Goal: Information Seeking & Learning: Learn about a topic

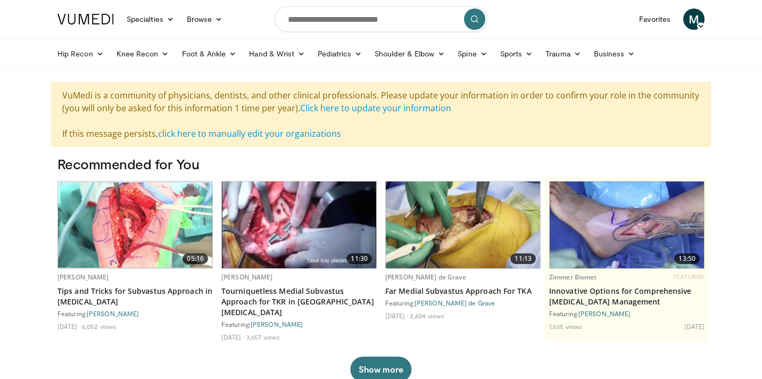
click at [139, 227] on img at bounding box center [135, 225] width 154 height 85
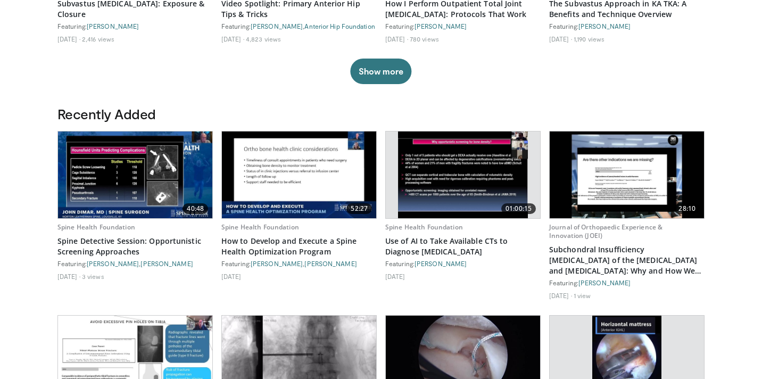
scroll to position [536, 0]
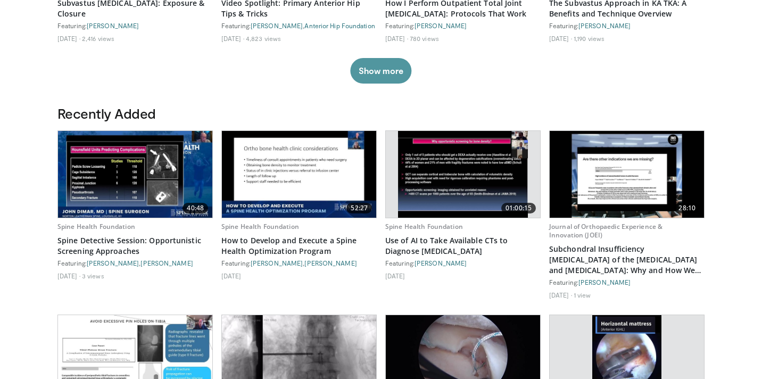
click at [386, 66] on button "Show more" at bounding box center [380, 71] width 61 height 26
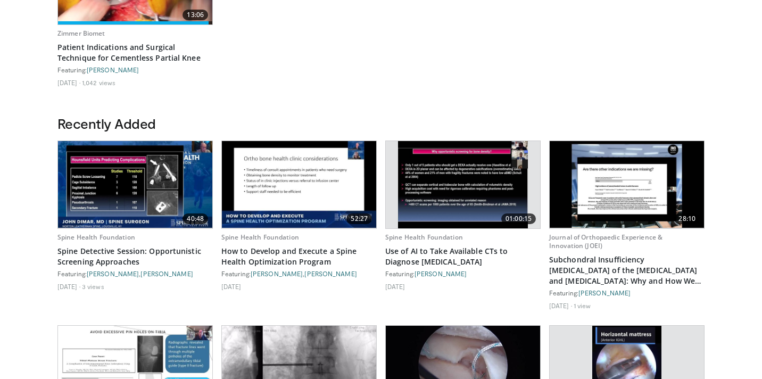
scroll to position [0, 0]
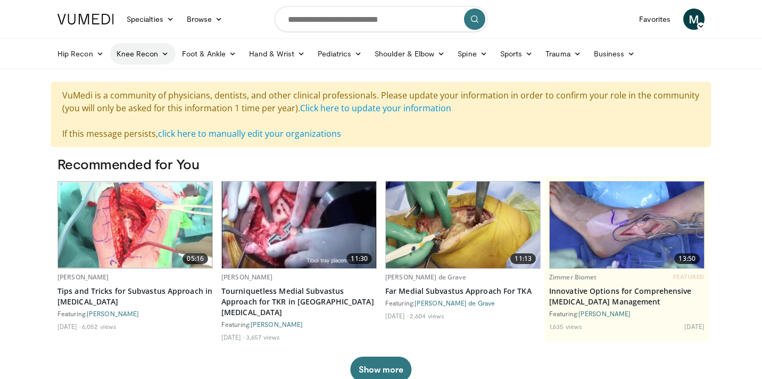
click at [128, 52] on link "Knee Recon" at bounding box center [142, 53] width 65 height 21
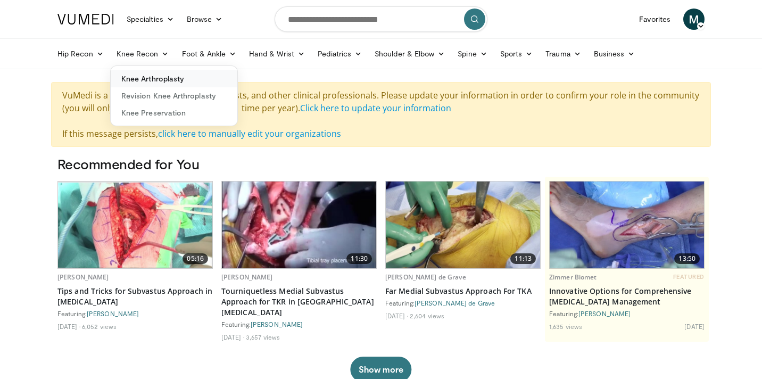
click at [156, 77] on link "Knee Arthroplasty" at bounding box center [174, 78] width 127 height 17
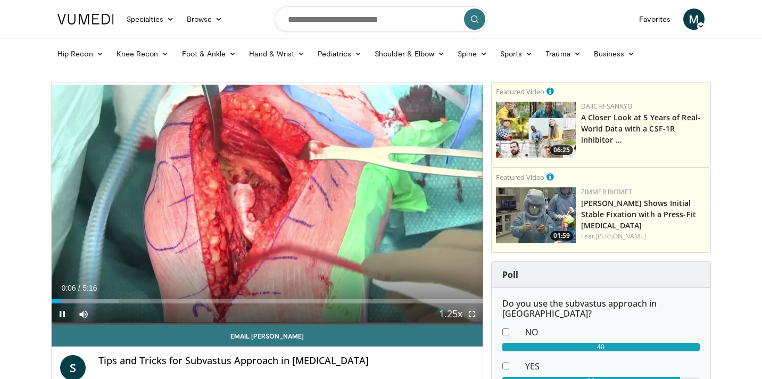
click at [473, 315] on span "Video Player" at bounding box center [471, 313] width 21 height 21
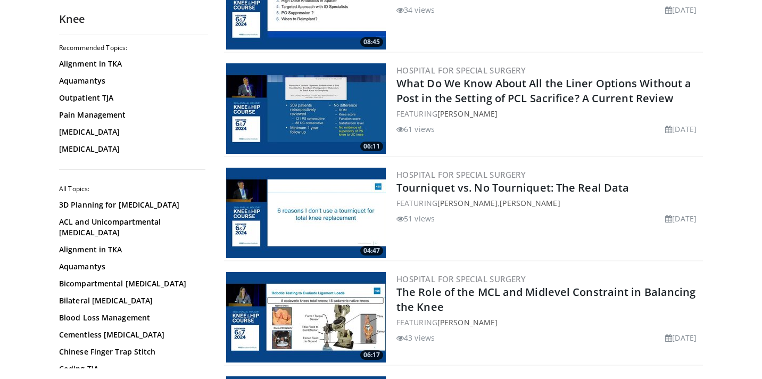
scroll to position [1515, 0]
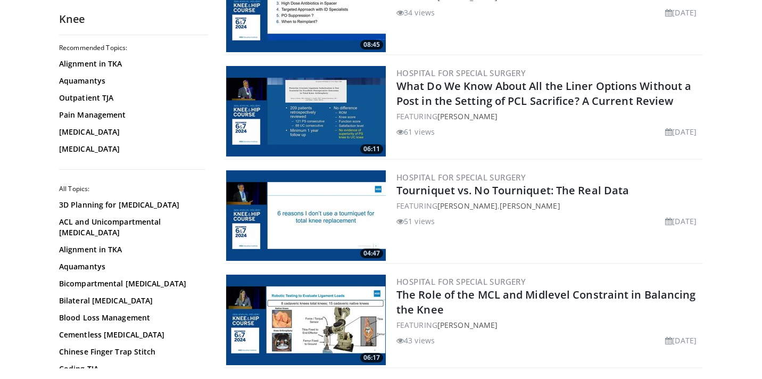
click at [334, 119] on img at bounding box center [306, 111] width 160 height 90
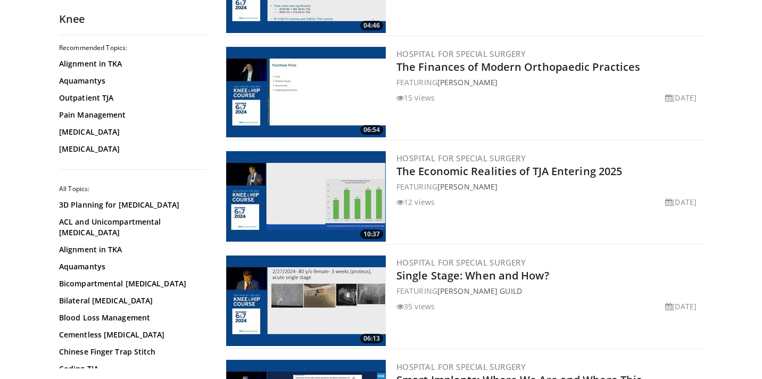
scroll to position [1952, 0]
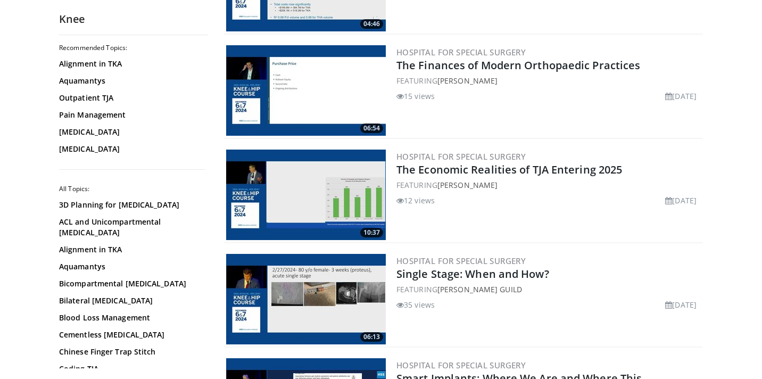
click at [345, 180] on img at bounding box center [306, 195] width 160 height 90
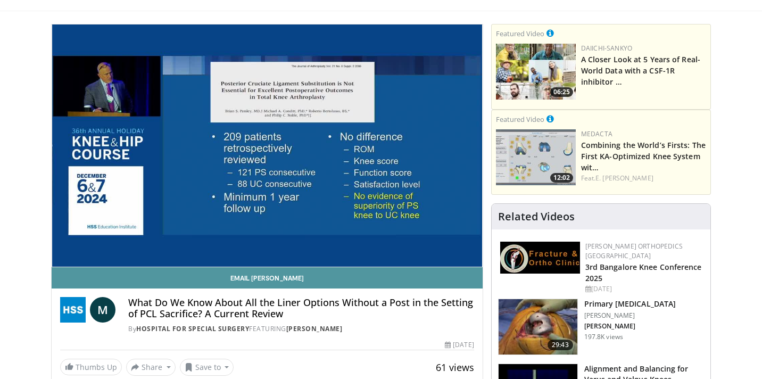
scroll to position [61, 0]
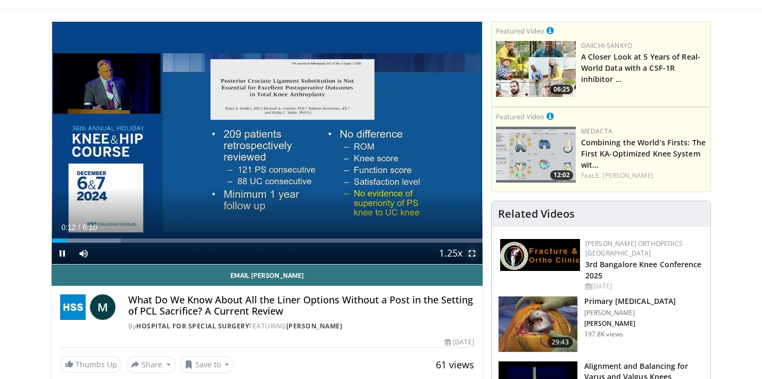
click at [473, 254] on span "Video Player" at bounding box center [471, 253] width 21 height 21
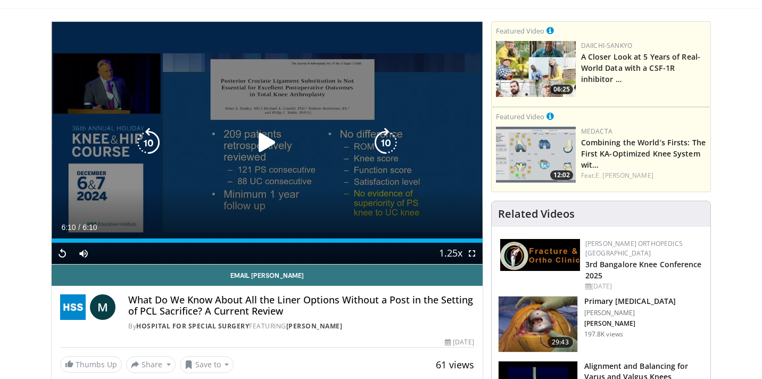
scroll to position [61, 0]
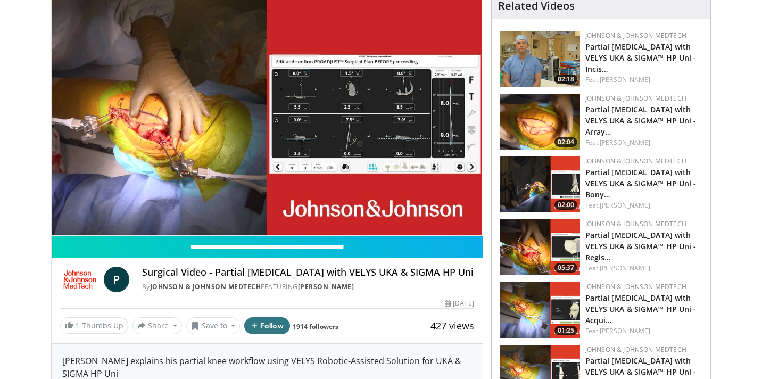
scroll to position [90, 0]
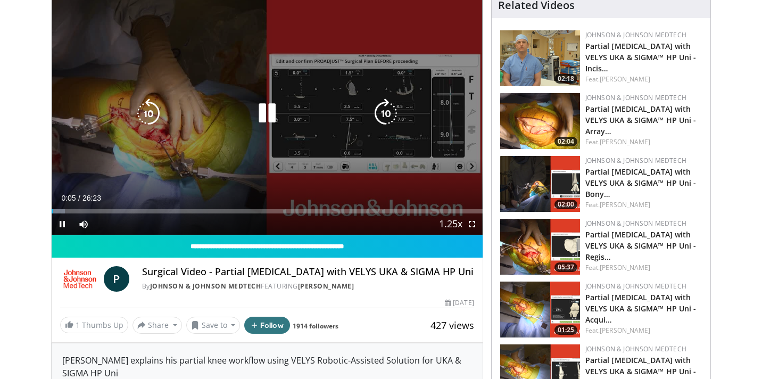
click at [264, 121] on icon "Video Player" at bounding box center [267, 113] width 30 height 30
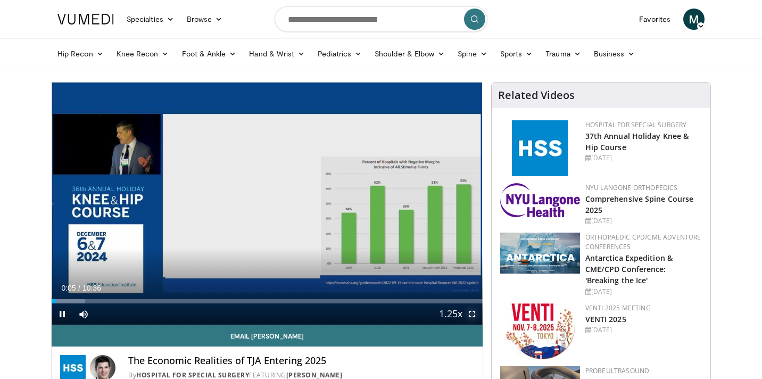
click at [471, 313] on span "Video Player" at bounding box center [471, 313] width 21 height 21
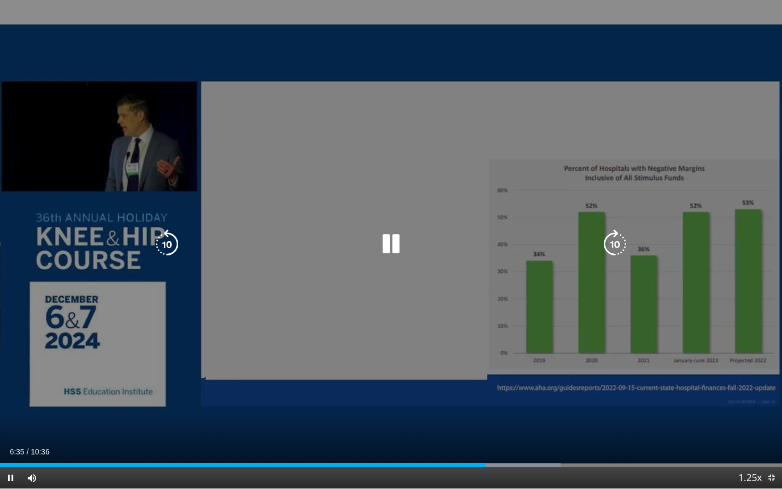
click at [389, 245] on icon "Video Player" at bounding box center [391, 244] width 30 height 30
click at [388, 242] on icon "Video Player" at bounding box center [391, 244] width 30 height 30
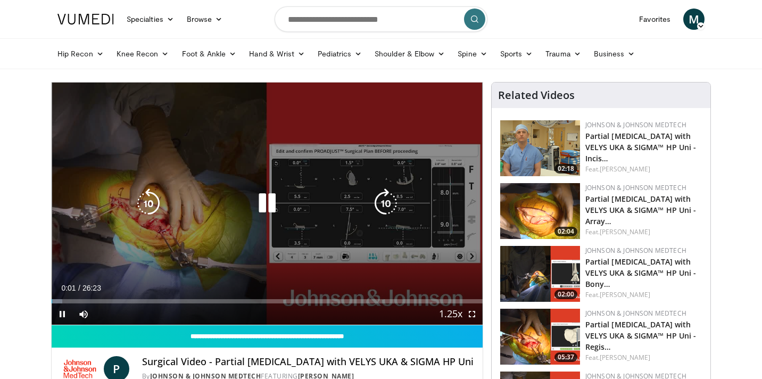
click at [262, 205] on icon "Video Player" at bounding box center [267, 203] width 30 height 30
